Goal: Book appointment/travel/reservation

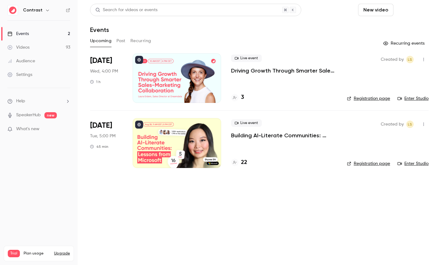
click at [417, 11] on button "Schedule" at bounding box center [412, 10] width 33 height 12
click at [47, 7] on div at bounding box center [220, 132] width 441 height 265
click at [47, 10] on icon "button" at bounding box center [47, 10] width 5 height 5
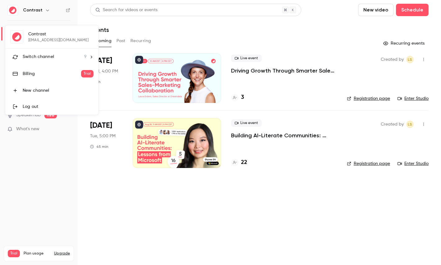
click at [47, 56] on span "Switch channel" at bounding box center [38, 57] width 31 height 7
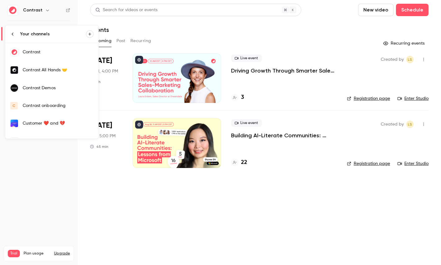
click at [53, 82] on link "Contrast Demos" at bounding box center [51, 88] width 93 height 18
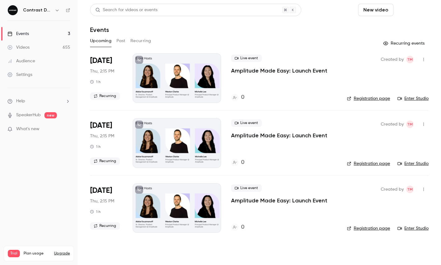
click at [419, 11] on button "Schedule" at bounding box center [412, 10] width 33 height 12
click at [396, 29] on div "One time event" at bounding box center [399, 27] width 47 height 6
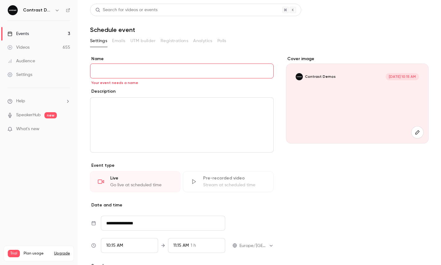
type input "*"
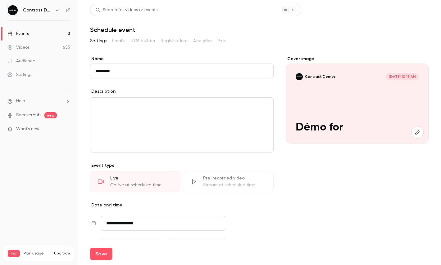
paste input "********"
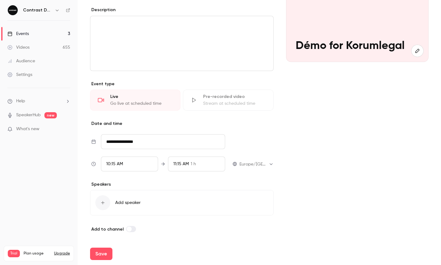
type input "**********"
click at [139, 163] on div "10:15 AM" at bounding box center [129, 164] width 57 height 15
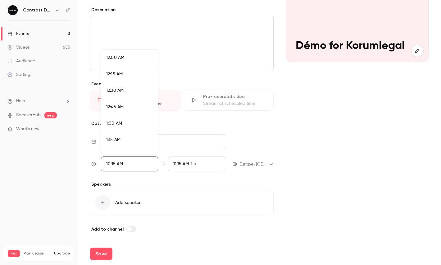
scroll to position [630, 0]
click at [132, 130] on li "10:45 AM" at bounding box center [129, 135] width 56 height 16
click at [159, 165] on div at bounding box center [220, 132] width 441 height 265
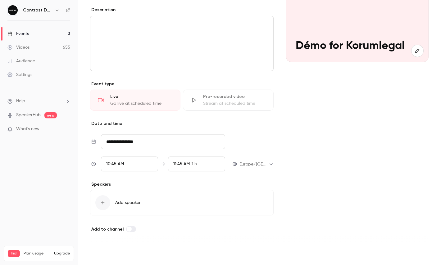
click at [104, 258] on button "Save" at bounding box center [101, 254] width 22 height 12
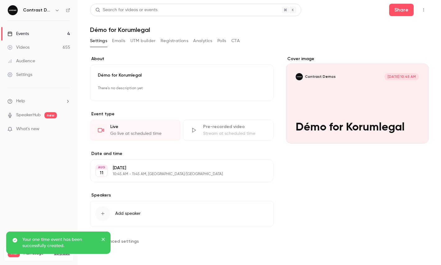
click at [419, 6] on button "button" at bounding box center [423, 10] width 10 height 10
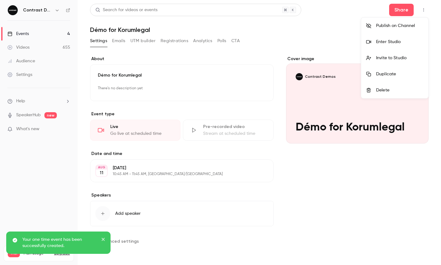
click at [400, 39] on div "Enter Studio" at bounding box center [399, 42] width 47 height 6
